Goal: Use online tool/utility: Utilize a website feature to perform a specific function

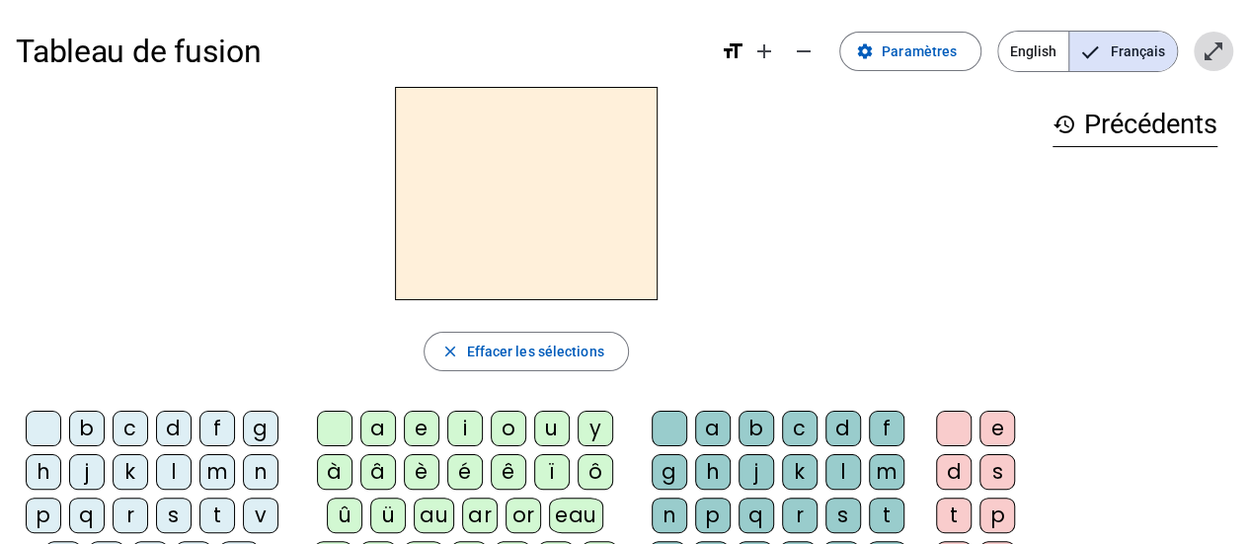
click at [1222, 46] on mat-icon "open_in_full" at bounding box center [1214, 52] width 24 height 24
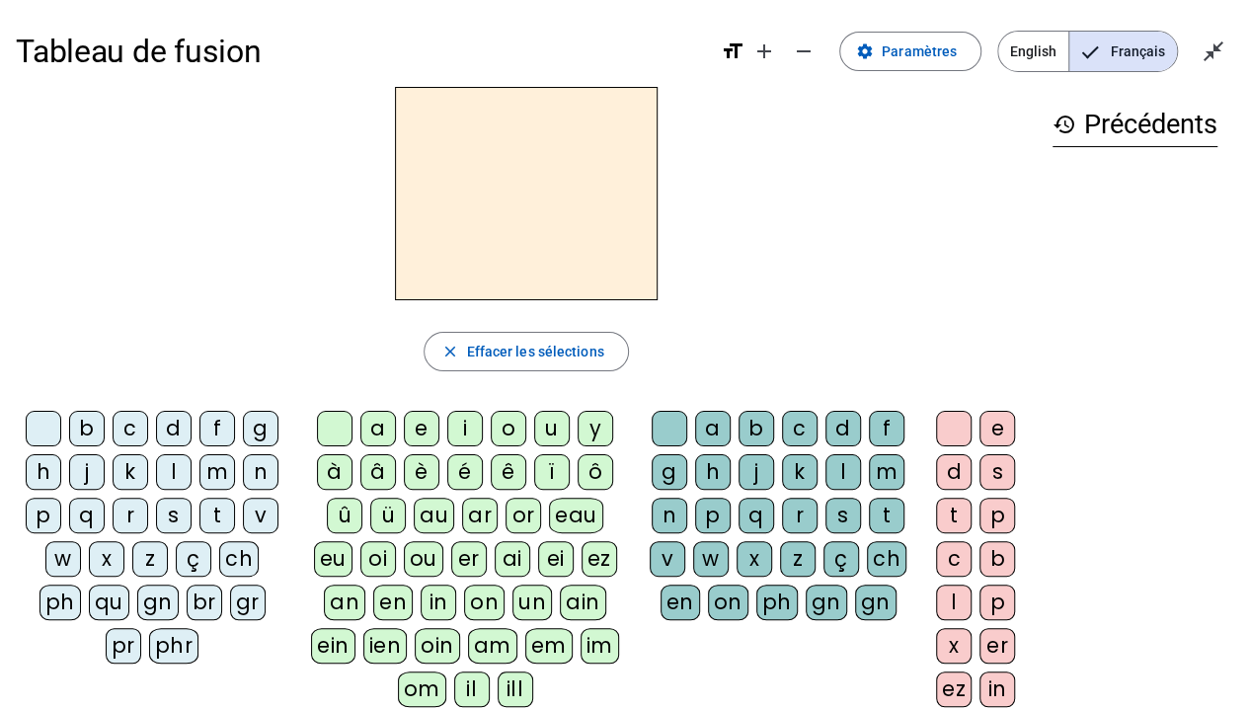
click at [207, 466] on div "m" at bounding box center [218, 472] width 36 height 36
click at [379, 423] on div "a" at bounding box center [379, 429] width 36 height 36
click at [176, 474] on div "l" at bounding box center [174, 472] width 36 height 36
click at [417, 428] on div "e" at bounding box center [422, 429] width 36 height 36
click at [168, 423] on div "d" at bounding box center [174, 429] width 36 height 36
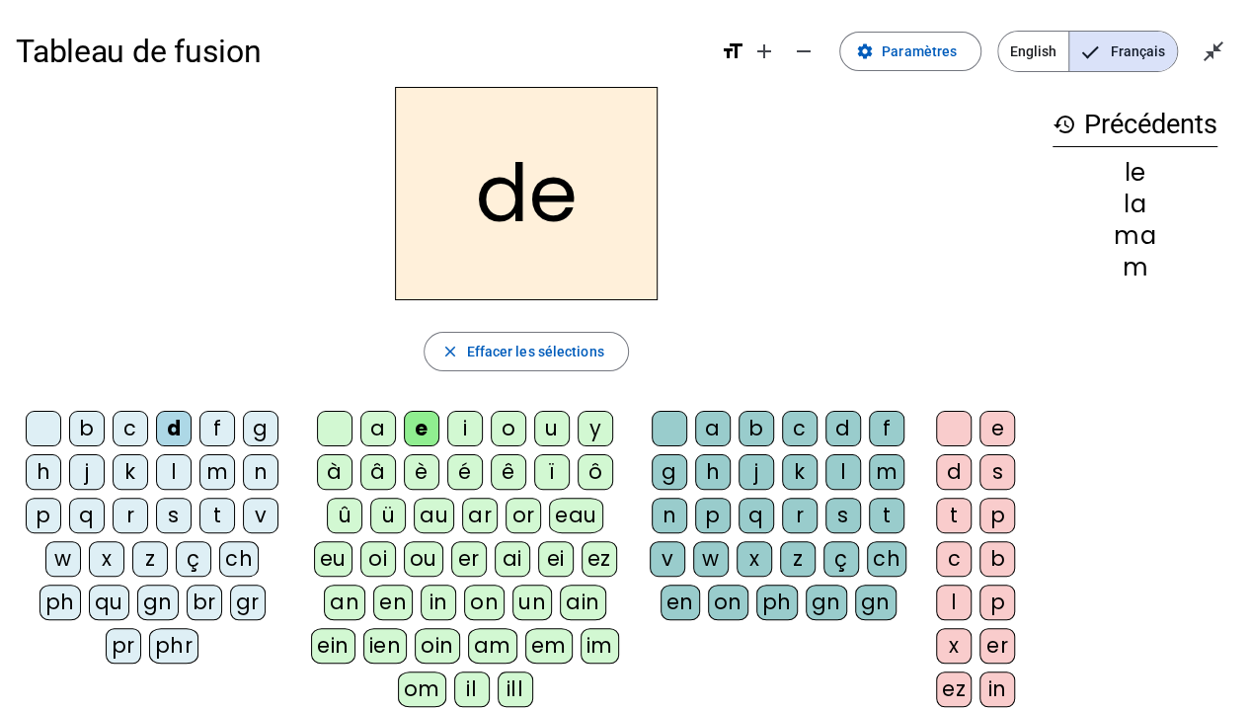
click at [547, 427] on div "u" at bounding box center [552, 429] width 36 height 36
click at [217, 509] on div "t" at bounding box center [218, 516] width 36 height 36
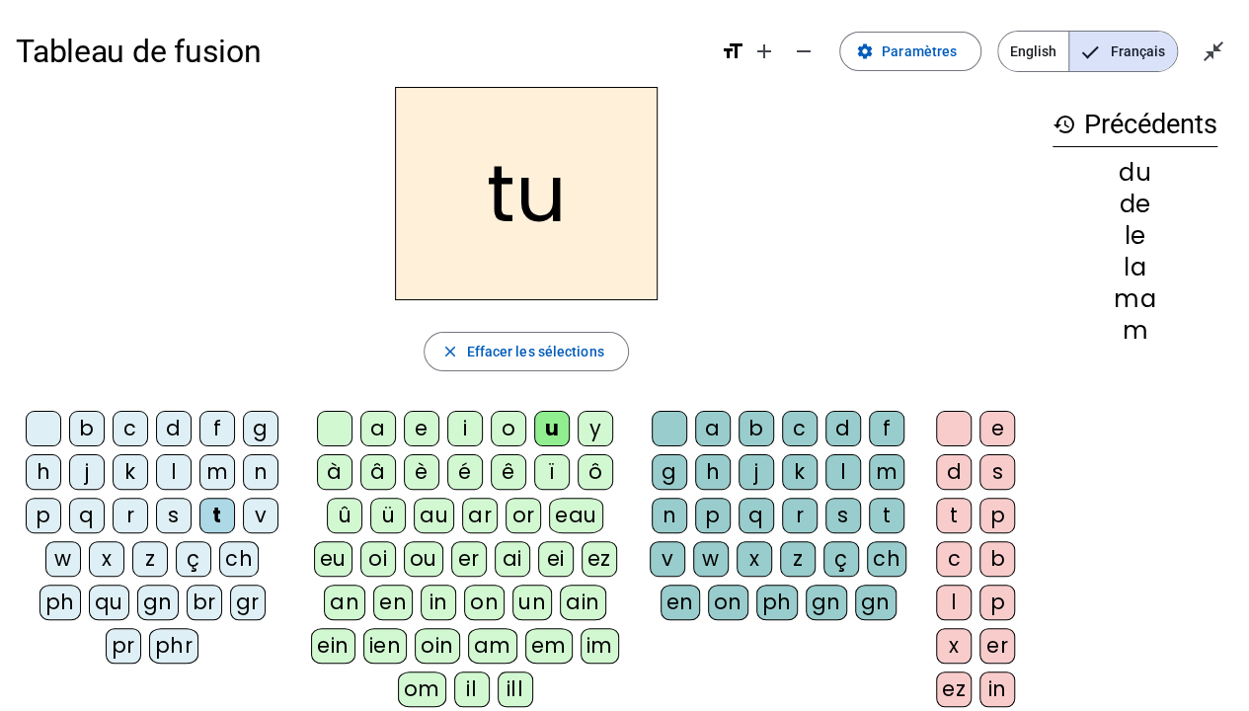
click at [372, 432] on div "a" at bounding box center [379, 429] width 36 height 36
click at [418, 432] on div "e" at bounding box center [422, 429] width 36 height 36
click at [219, 458] on div "m" at bounding box center [218, 472] width 36 height 36
